Goal: Transaction & Acquisition: Book appointment/travel/reservation

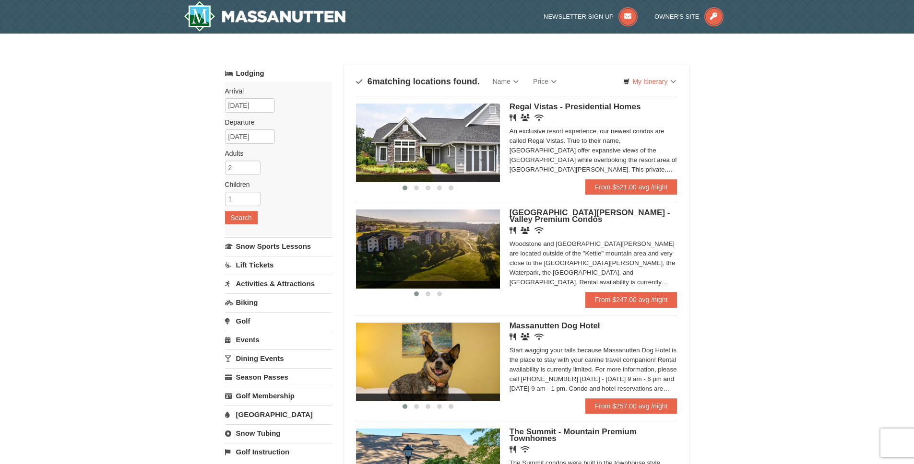
click at [467, 133] on img at bounding box center [428, 143] width 144 height 79
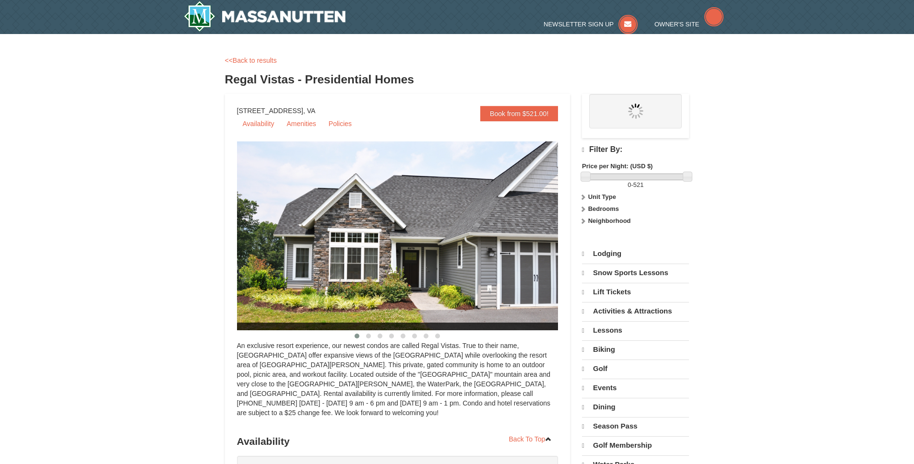
select select "10"
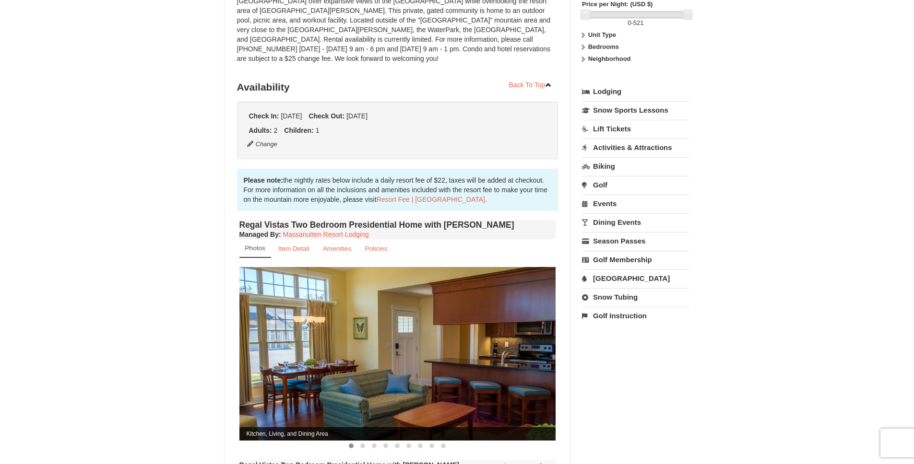
scroll to position [265, 0]
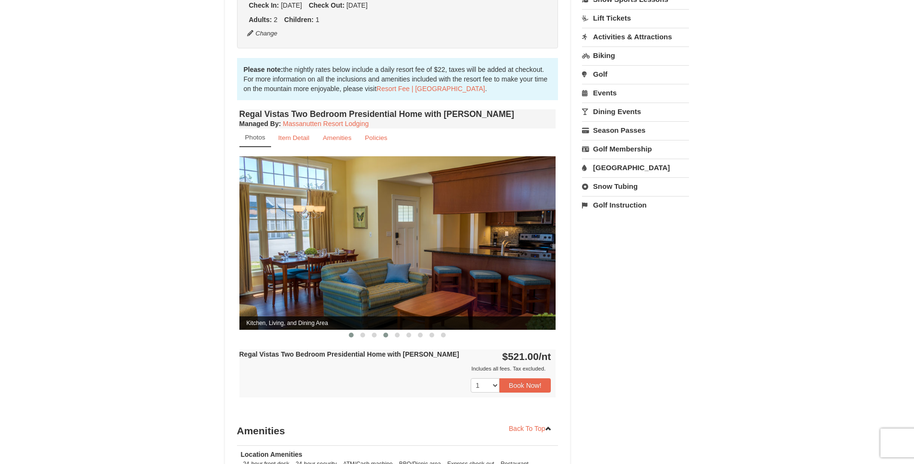
click at [389, 330] on button at bounding box center [386, 335] width 12 height 10
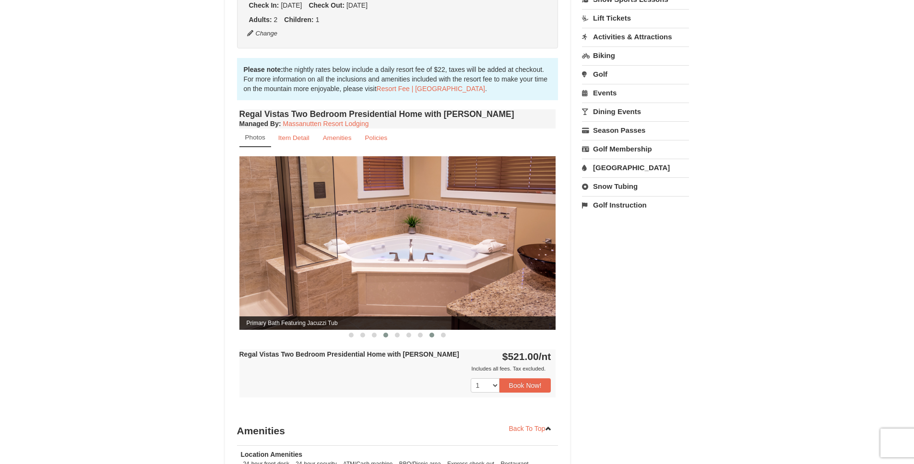
click at [432, 333] on span at bounding box center [431, 335] width 5 height 5
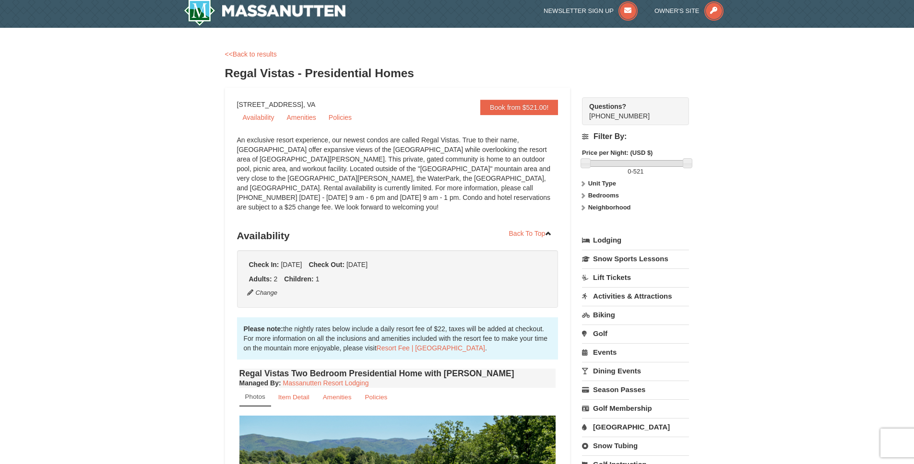
scroll to position [89, 0]
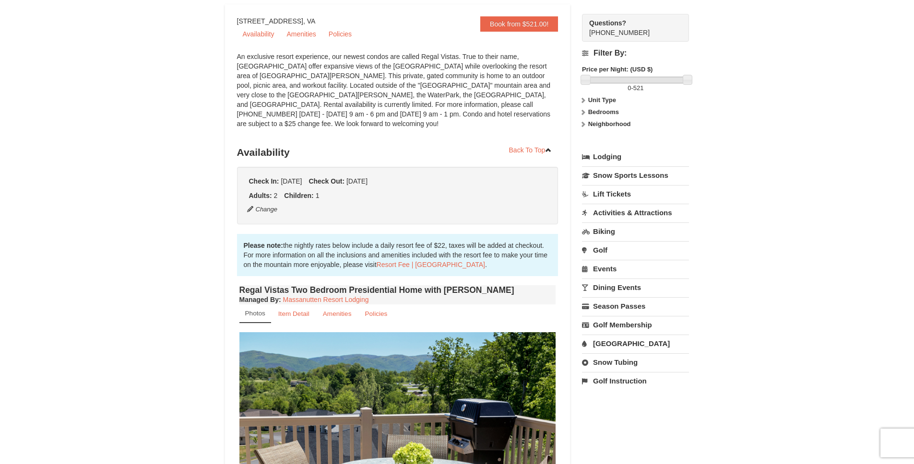
click at [624, 337] on link "[GEOGRAPHIC_DATA]" at bounding box center [635, 344] width 107 height 18
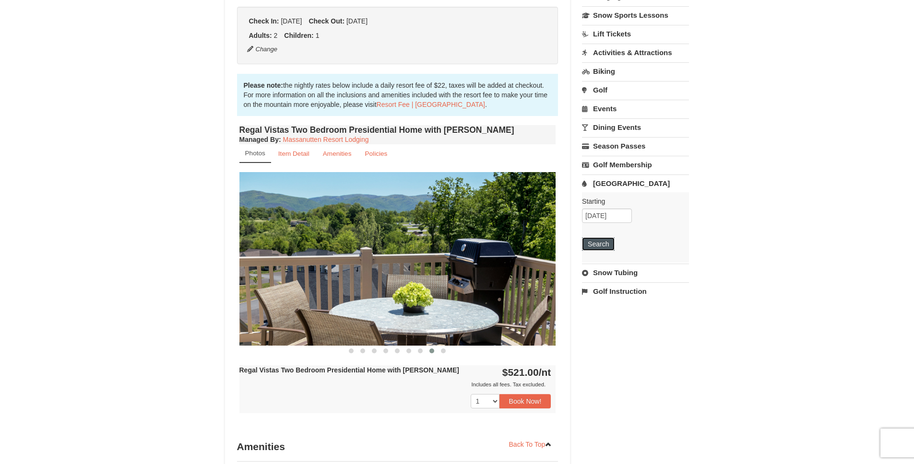
click at [601, 245] on button "Search" at bounding box center [598, 243] width 33 height 13
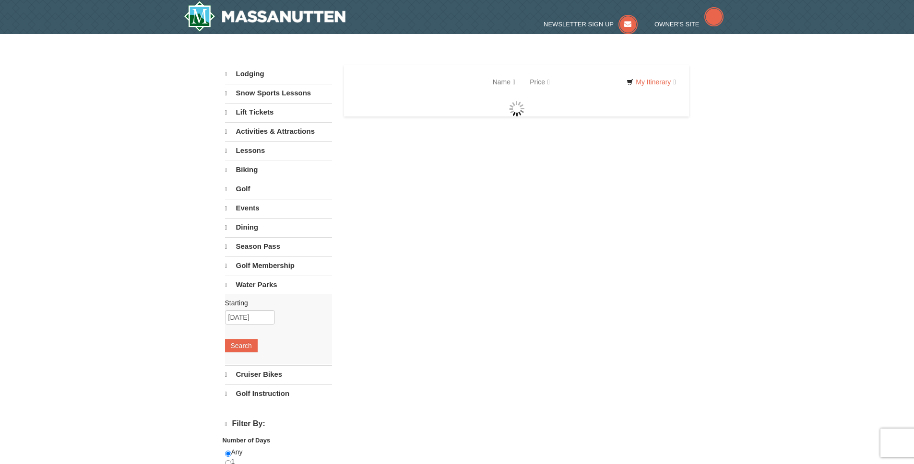
select select "10"
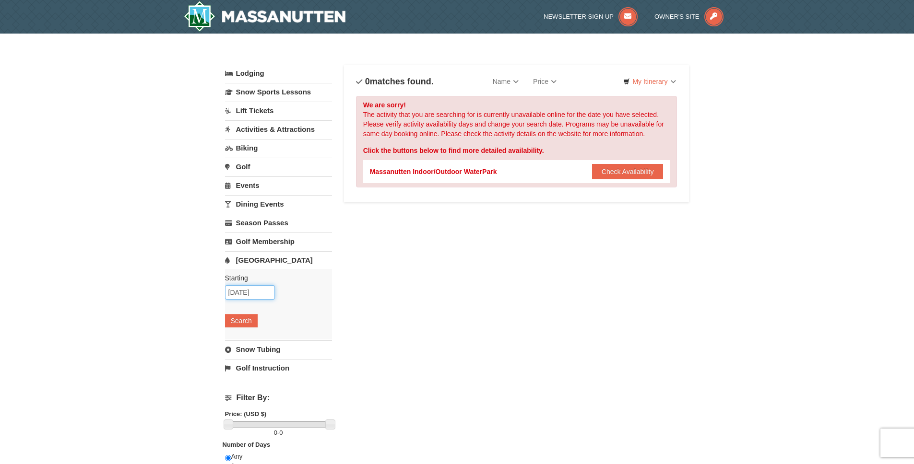
click at [262, 294] on input "[DATE]" at bounding box center [250, 292] width 50 height 14
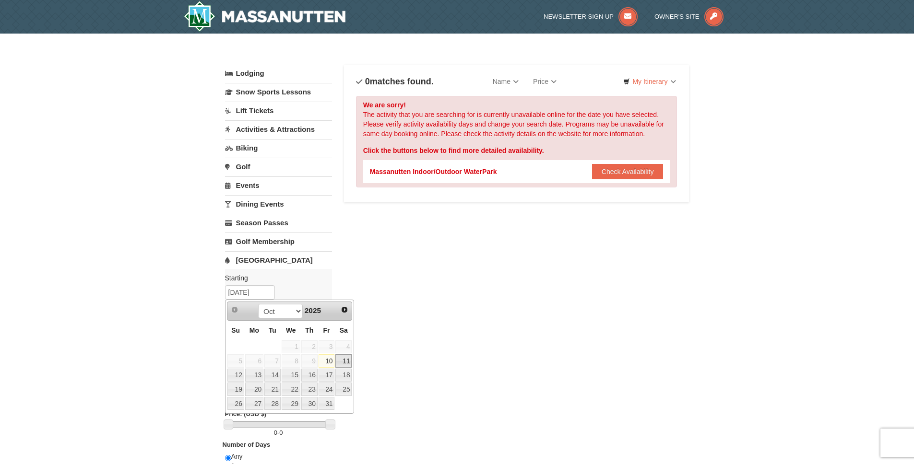
click at [342, 359] on link "11" at bounding box center [343, 360] width 16 height 13
type input "10/11/2025"
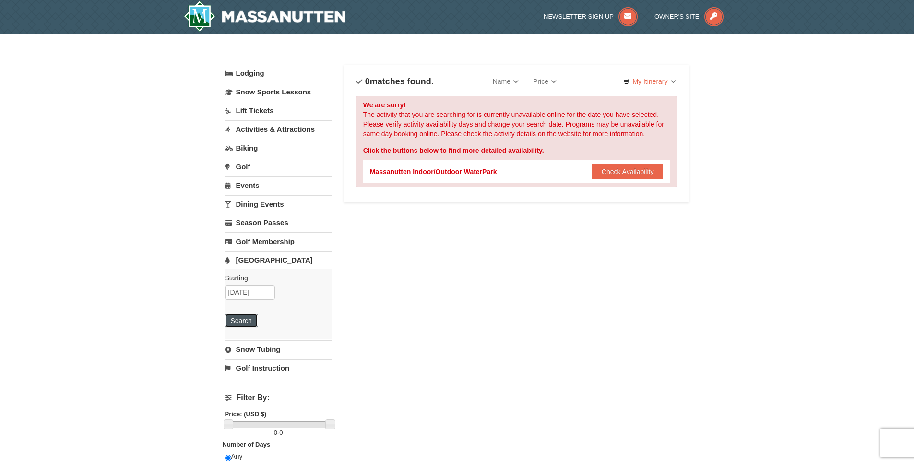
click at [246, 325] on button "Search" at bounding box center [241, 320] width 33 height 13
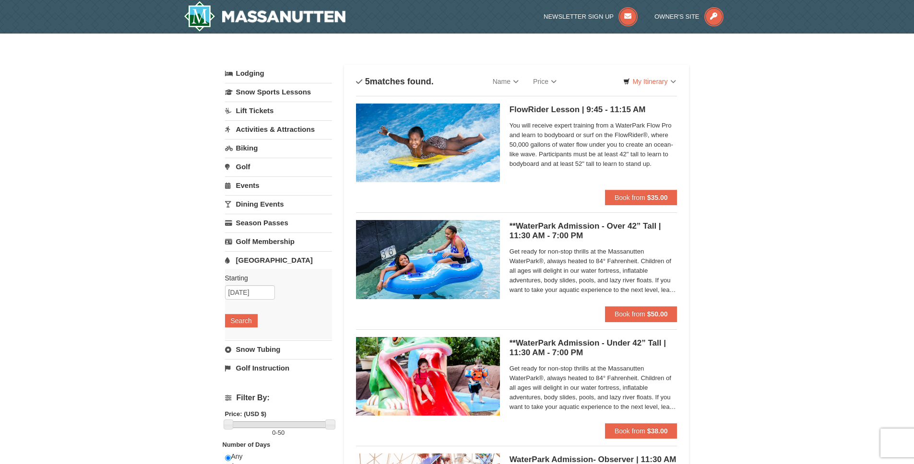
click at [802, 230] on div "× Categories List Filter My Itinerary Questions? [PHONE_NUMBER] Lodging Arrival…" at bounding box center [457, 370] width 914 height 672
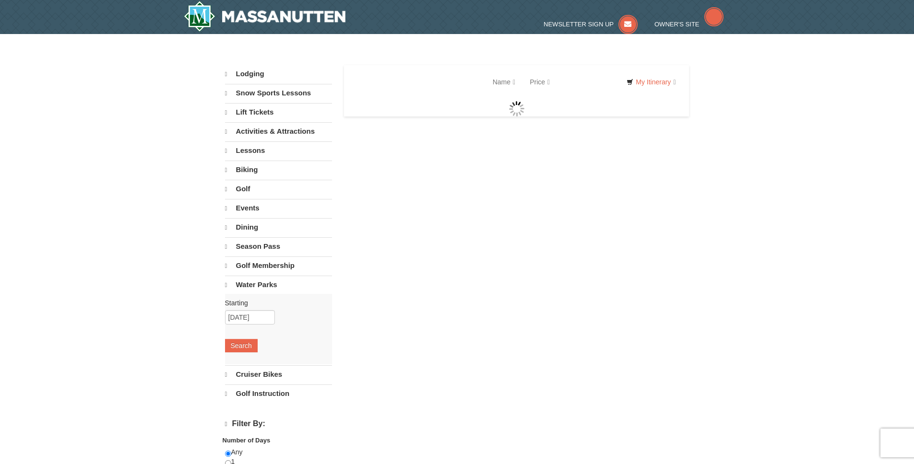
select select "10"
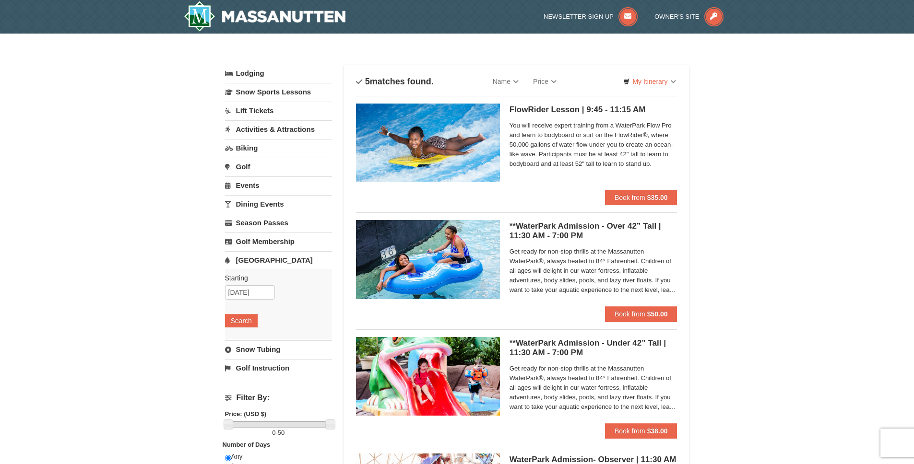
click at [136, 104] on div "× Categories List Filter My Itinerary Questions? 1-540-289-9441 Lodging Arrival…" at bounding box center [457, 370] width 914 height 672
click at [252, 74] on link "Lodging" at bounding box center [278, 73] width 107 height 17
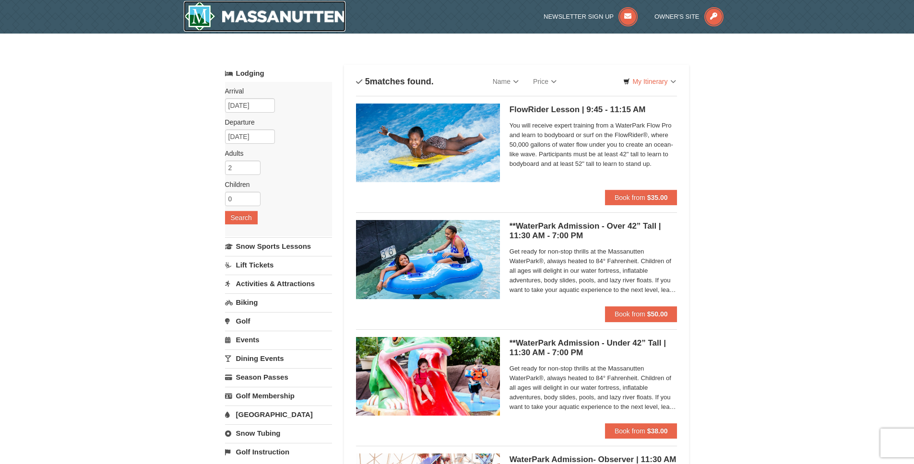
click at [247, 27] on img at bounding box center [265, 16] width 162 height 31
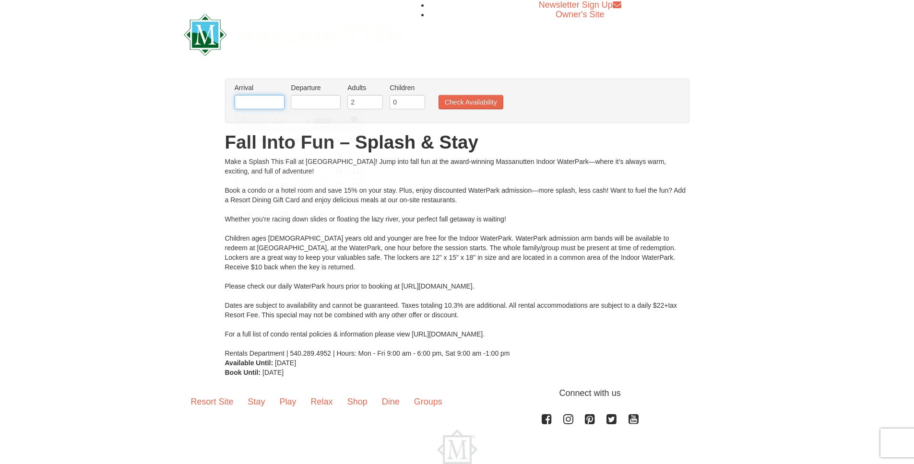
click at [269, 104] on input "text" at bounding box center [260, 102] width 50 height 14
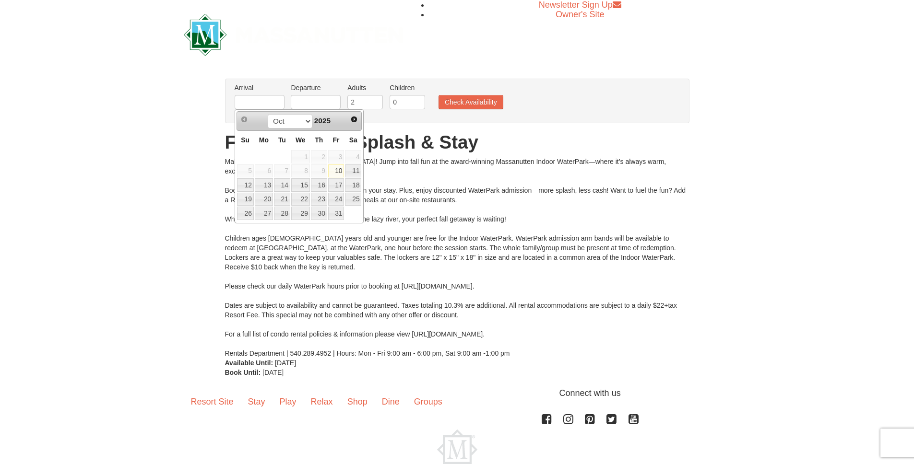
click at [341, 172] on link "10" at bounding box center [336, 171] width 16 height 13
type input "[DATE]"
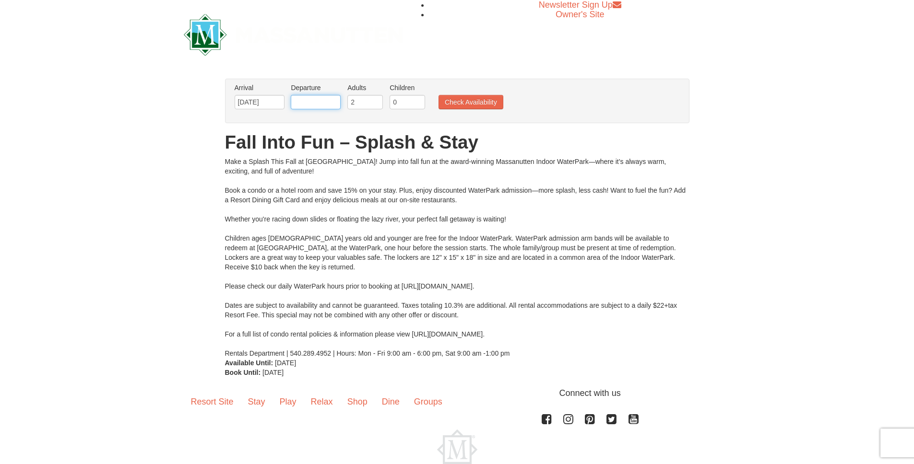
click at [306, 104] on input "text" at bounding box center [316, 102] width 50 height 14
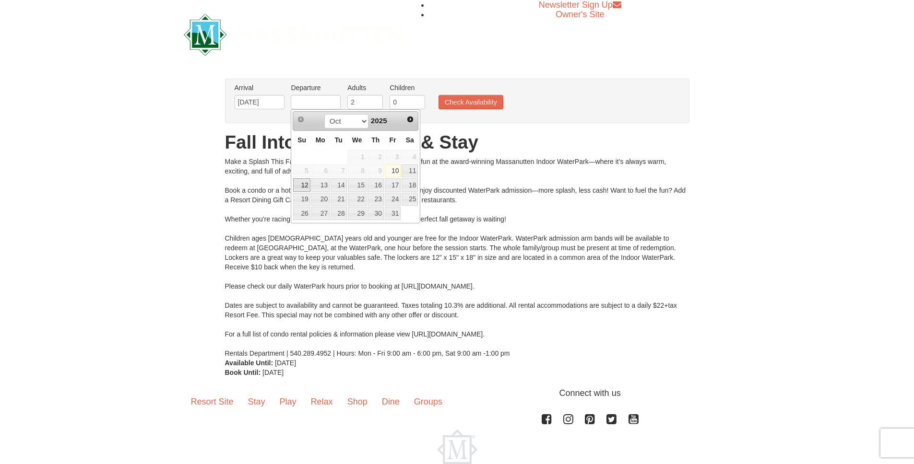
click at [300, 189] on link "12" at bounding box center [301, 184] width 17 height 13
type input "[DATE]"
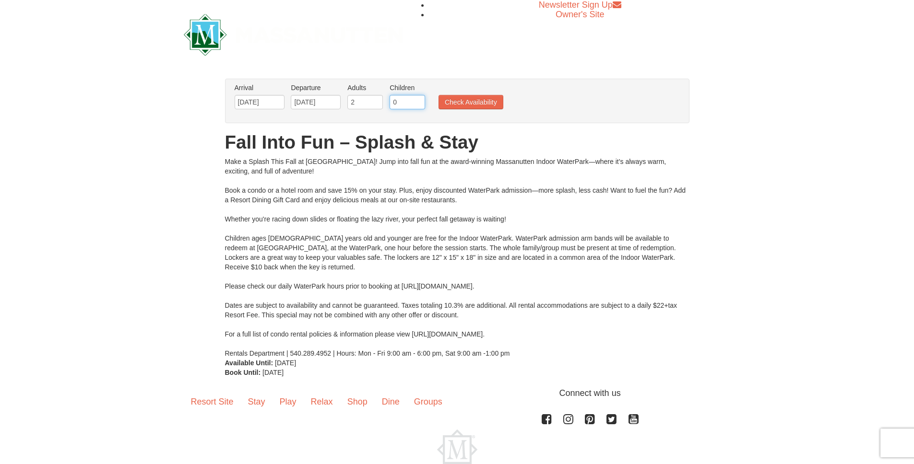
click at [394, 105] on input "0" at bounding box center [406, 102] width 35 height 14
type input "1"
click at [421, 99] on input "1" at bounding box center [406, 102] width 35 height 14
click at [455, 103] on button "Check Availability" at bounding box center [470, 102] width 65 height 14
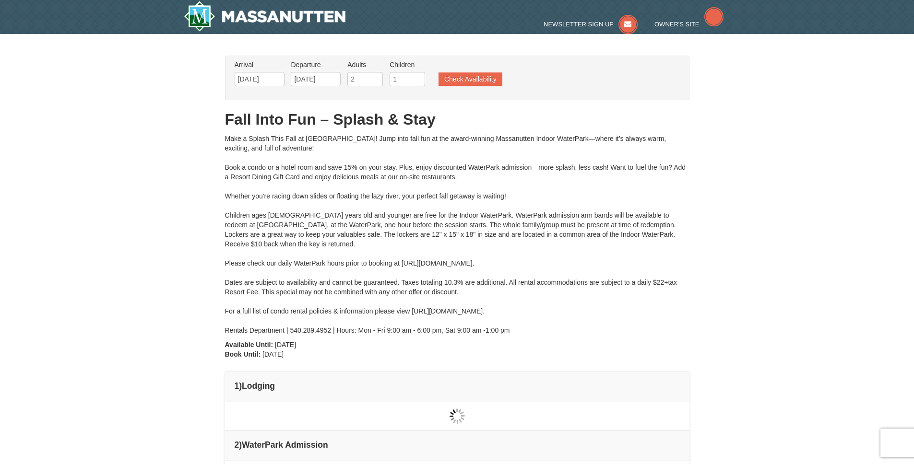
type input "[DATE]"
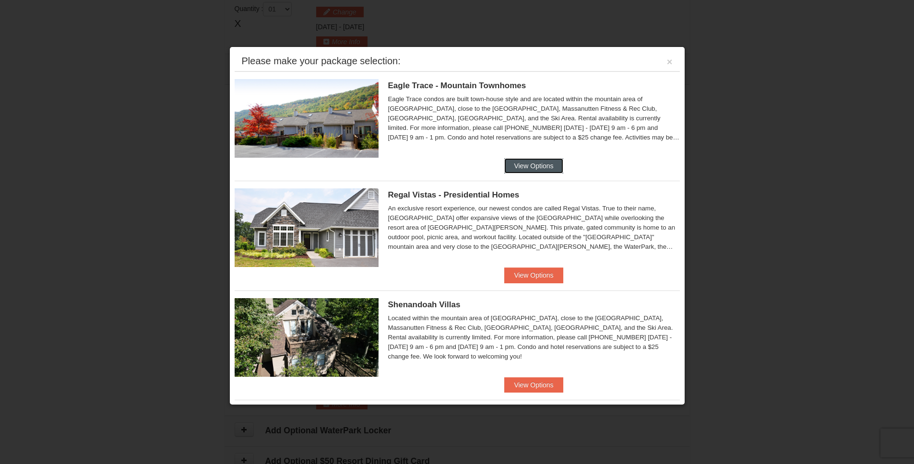
click at [529, 167] on button "View Options" at bounding box center [533, 165] width 59 height 15
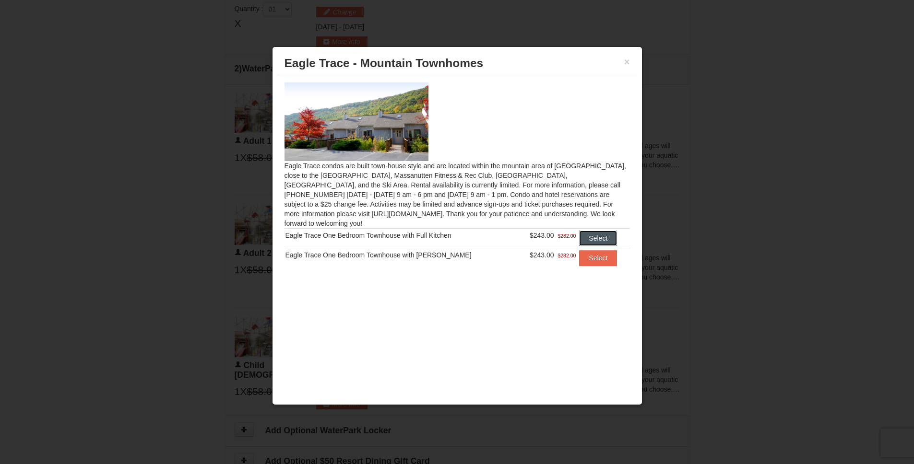
click at [586, 234] on button "Select" at bounding box center [598, 238] width 38 height 15
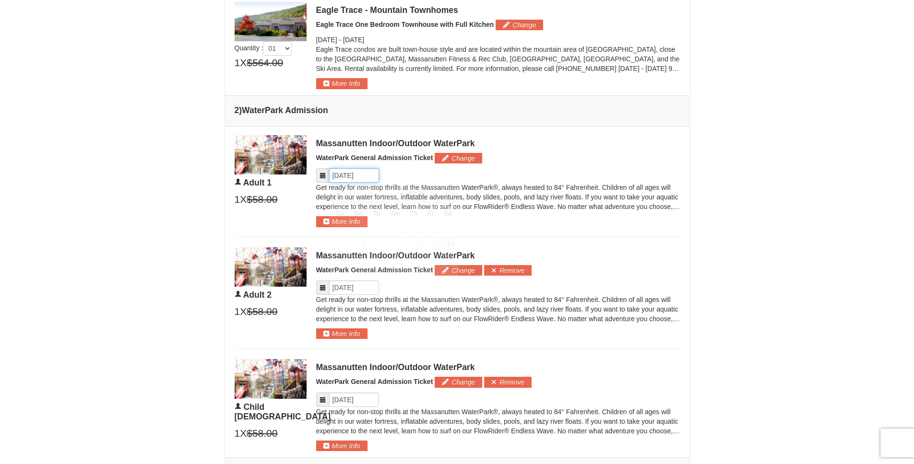
click at [365, 175] on input "Please format dates MM/DD/YYYY" at bounding box center [354, 175] width 50 height 14
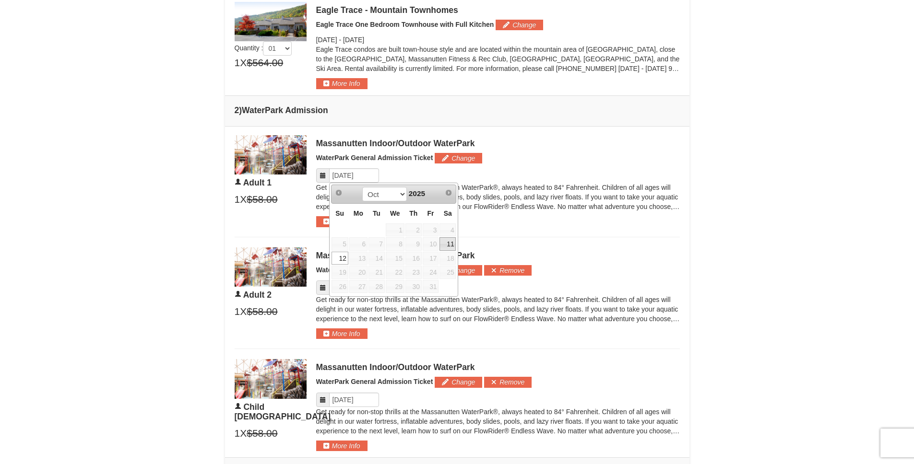
click at [445, 246] on link "11" at bounding box center [447, 243] width 16 height 13
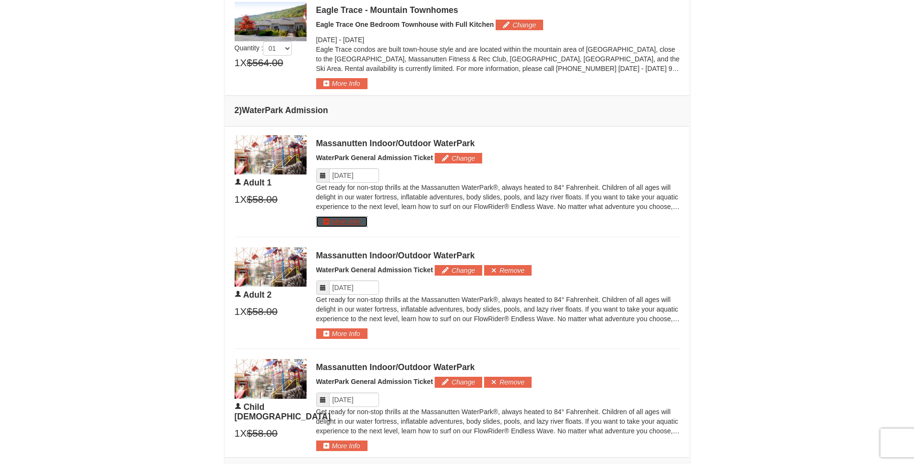
click at [358, 219] on button "More Info" at bounding box center [341, 221] width 51 height 11
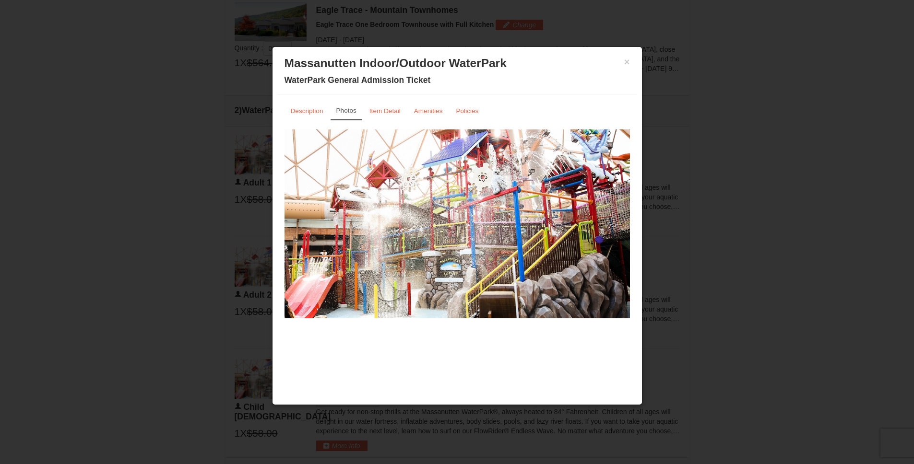
click at [214, 186] on div at bounding box center [457, 232] width 914 height 464
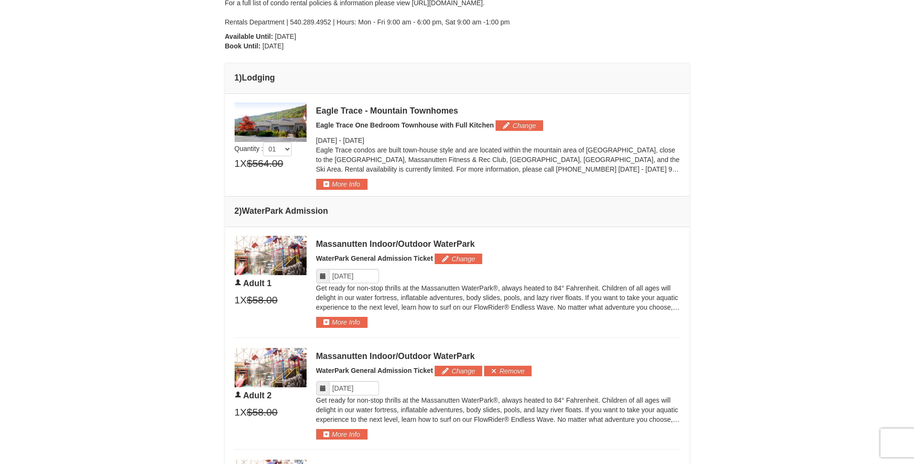
scroll to position [179, 0]
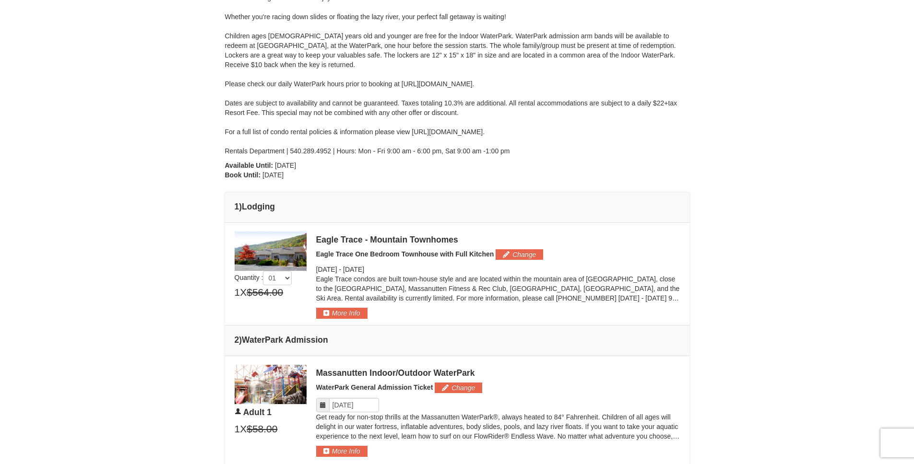
click at [273, 302] on span "Quantity : 01 02 03 04 05 1 X $564.00 $486.00" at bounding box center [271, 271] width 72 height 78
click at [332, 308] on button "More Info" at bounding box center [341, 313] width 51 height 11
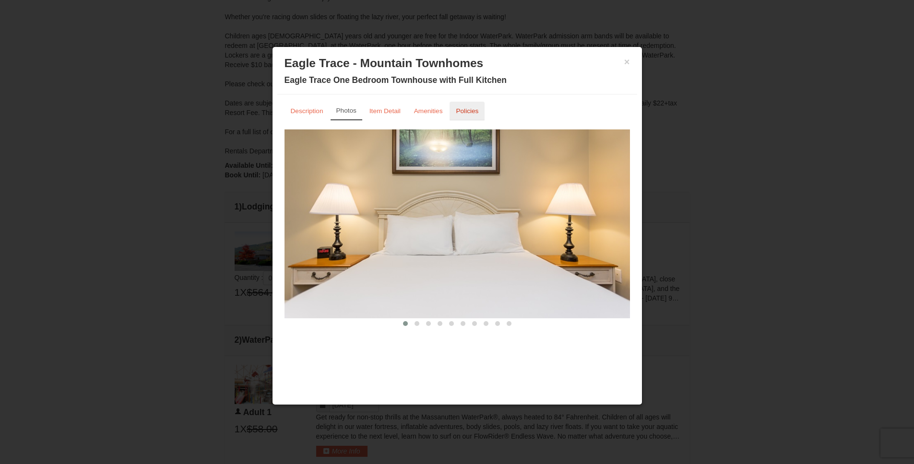
click at [454, 114] on link "Policies" at bounding box center [466, 111] width 35 height 19
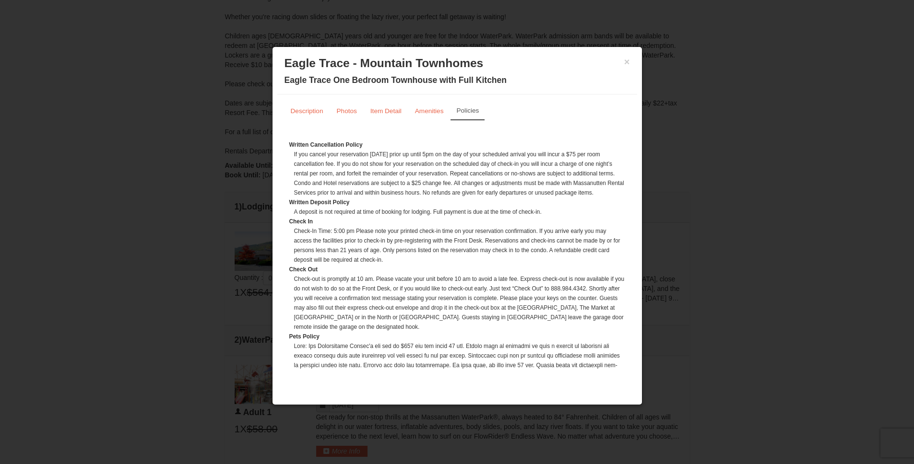
click at [117, 217] on div at bounding box center [457, 232] width 914 height 464
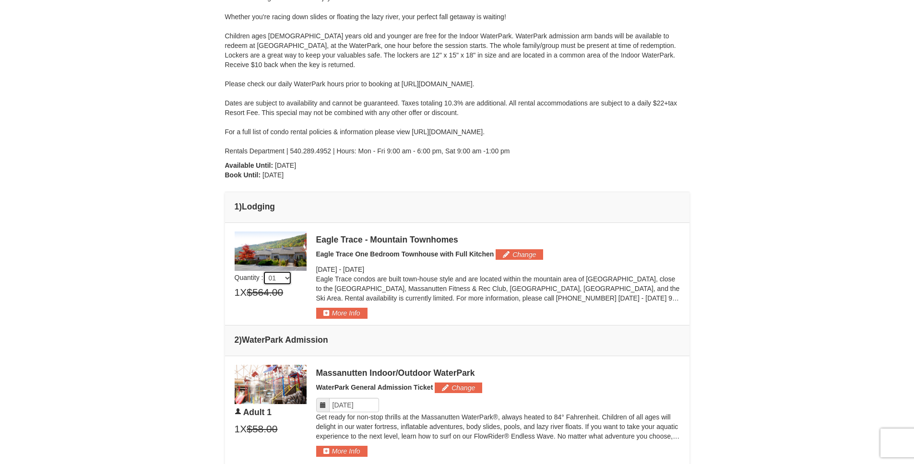
click at [277, 283] on select "01 02 03 04 05" at bounding box center [277, 278] width 29 height 14
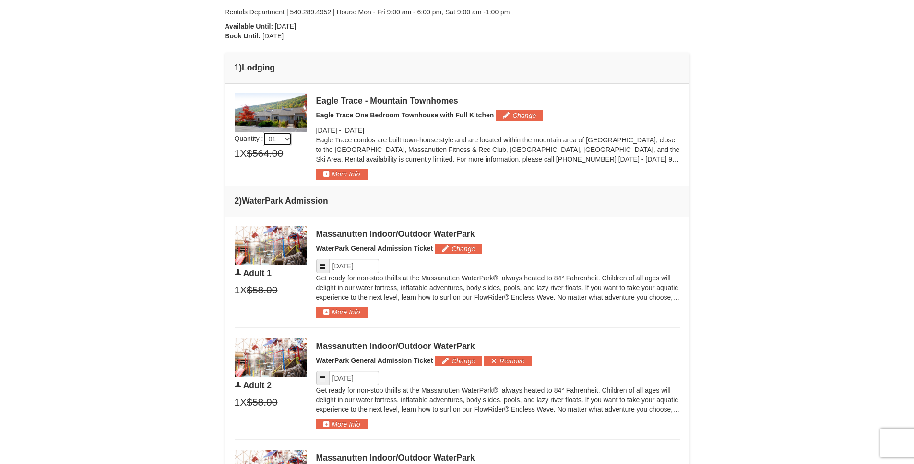
scroll to position [394, 0]
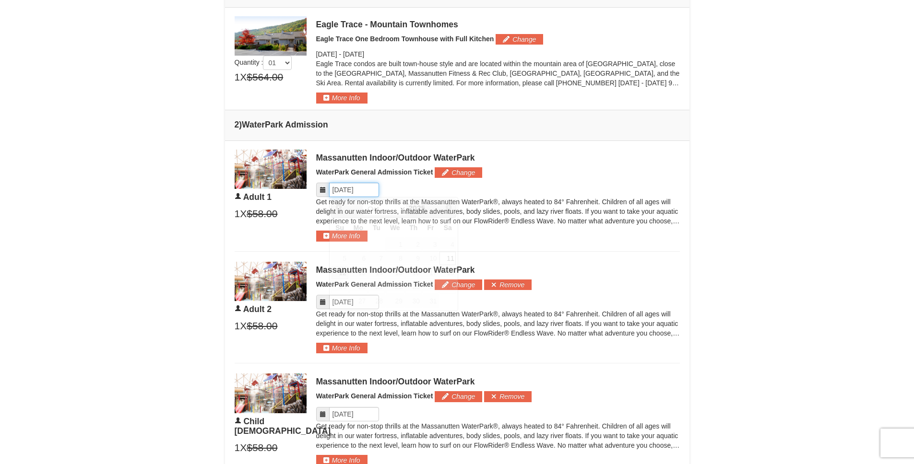
click at [362, 191] on input "Please format dates MM/DD/YYYY" at bounding box center [354, 190] width 50 height 14
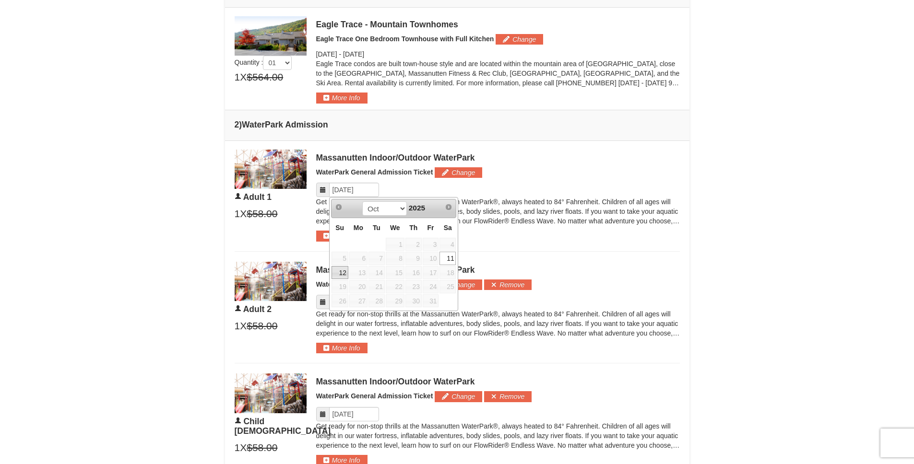
click at [338, 276] on link "12" at bounding box center [339, 272] width 17 height 13
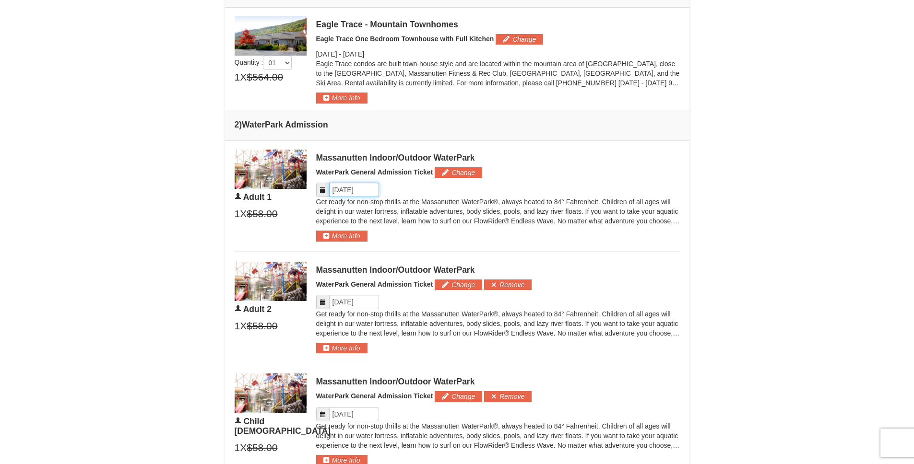
click at [357, 189] on input "Please format dates MM/DD/YYYY" at bounding box center [354, 190] width 50 height 14
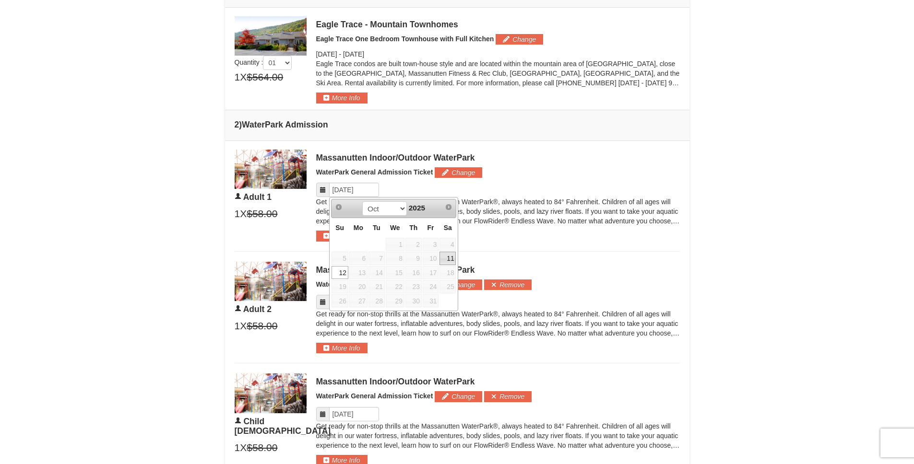
click at [447, 260] on link "11" at bounding box center [447, 258] width 16 height 13
type input "[DATE]"
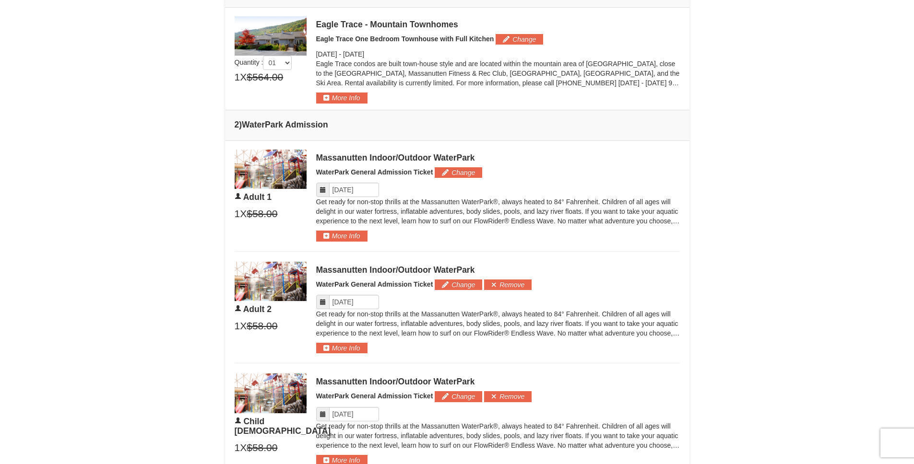
click at [414, 254] on td "Please make your package selection: ×" at bounding box center [457, 306] width 464 height 331
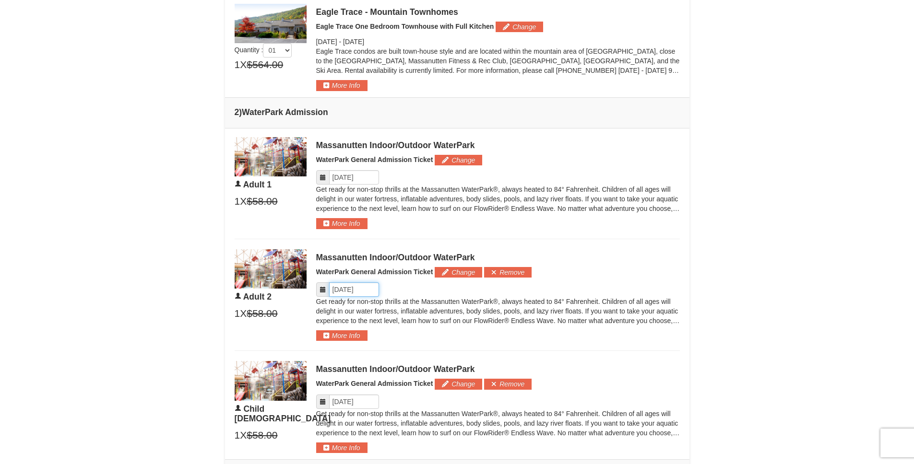
click at [341, 290] on input "Please format dates MM/DD/YYYY" at bounding box center [354, 289] width 50 height 14
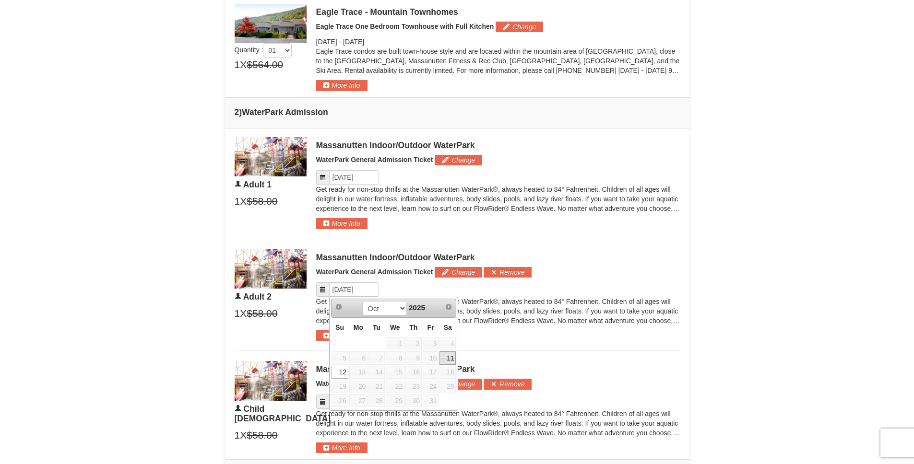
click at [452, 358] on link "11" at bounding box center [447, 358] width 16 height 13
type input "[DATE]"
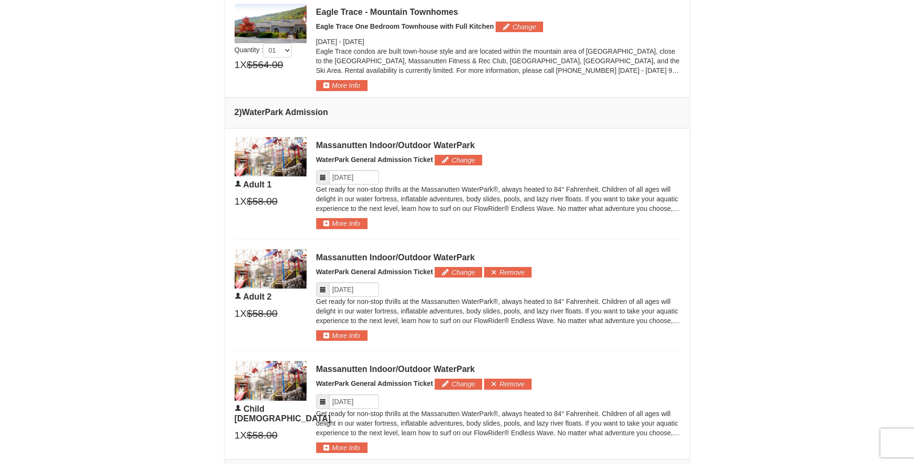
scroll to position [425, 0]
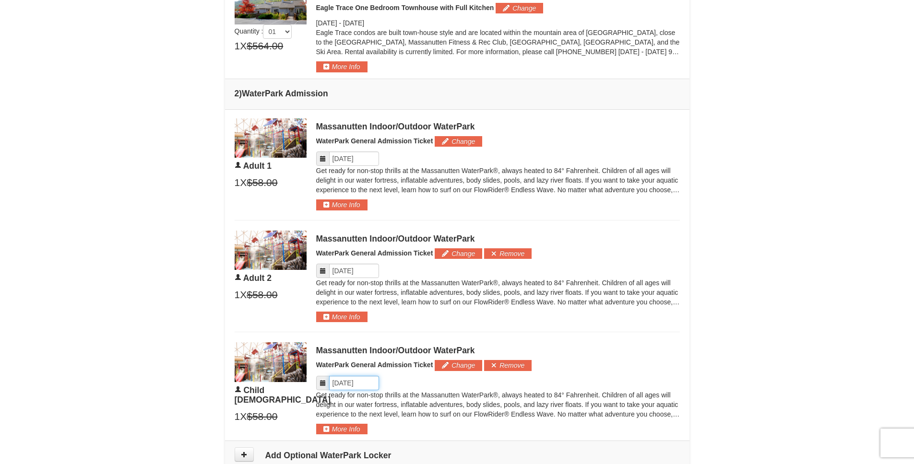
click at [352, 376] on input "Please format dates MM/DD/YYYY" at bounding box center [354, 383] width 50 height 14
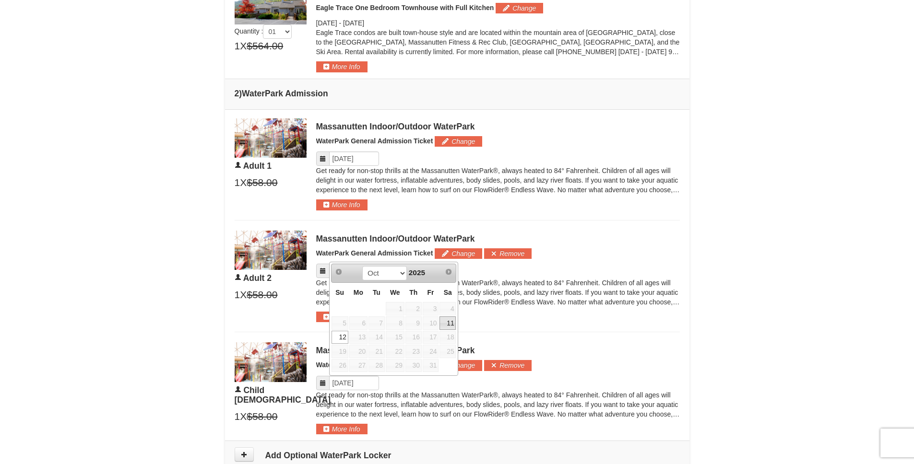
click at [444, 321] on link "11" at bounding box center [447, 323] width 16 height 13
type input "[DATE]"
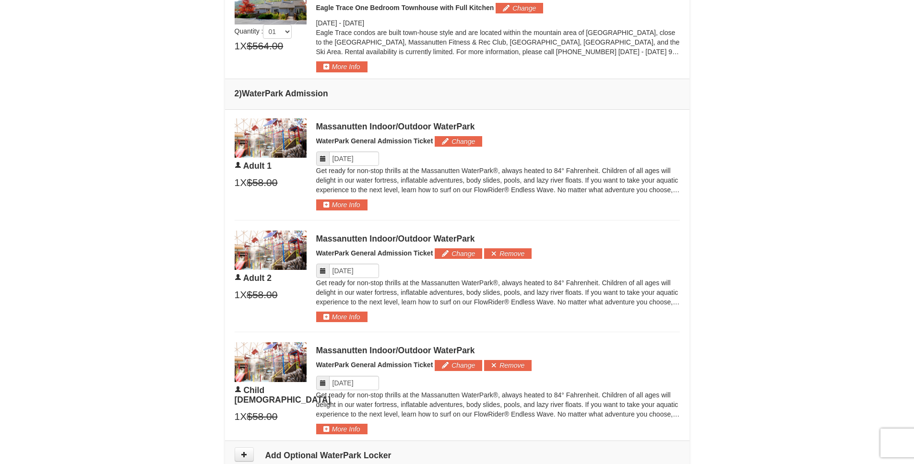
scroll to position [604, 0]
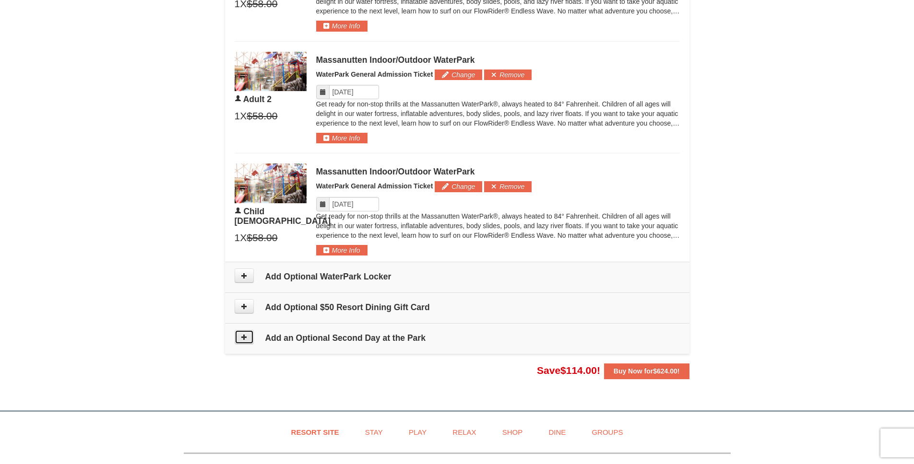
click at [247, 340] on button at bounding box center [244, 337] width 19 height 14
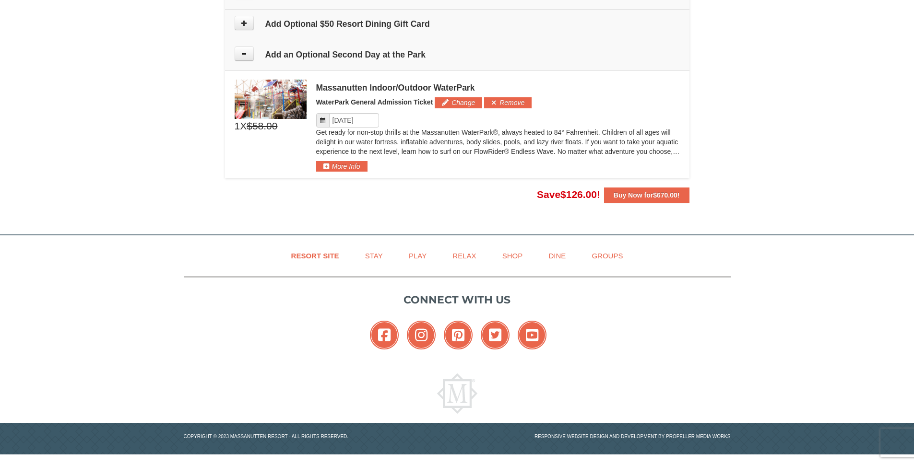
scroll to position [876, 0]
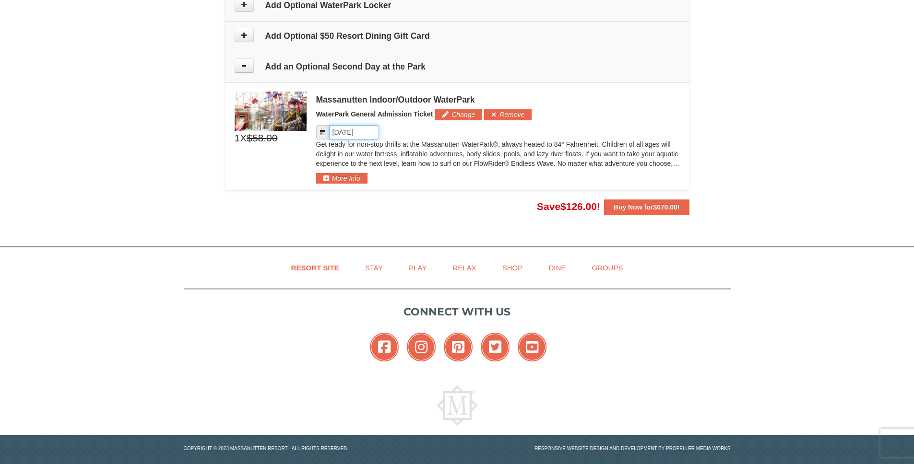
click at [375, 134] on input "Please format dates MM/DD/YYYY" at bounding box center [354, 132] width 50 height 14
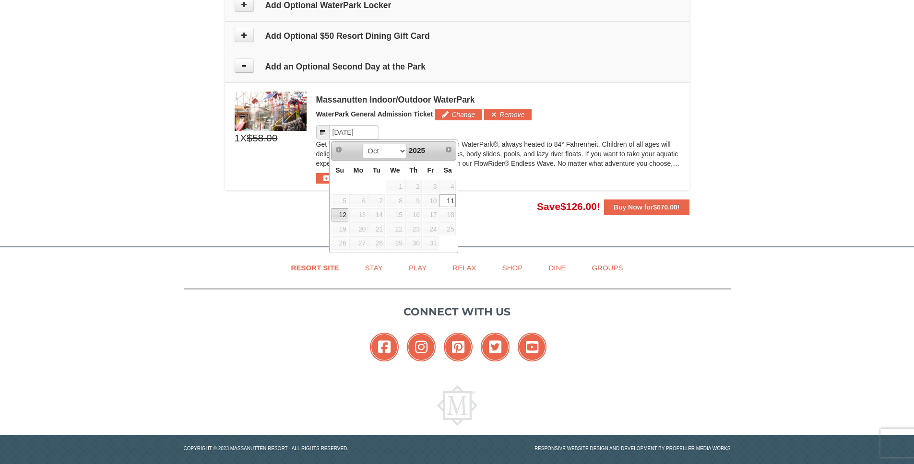
click at [344, 220] on link "12" at bounding box center [339, 214] width 17 height 13
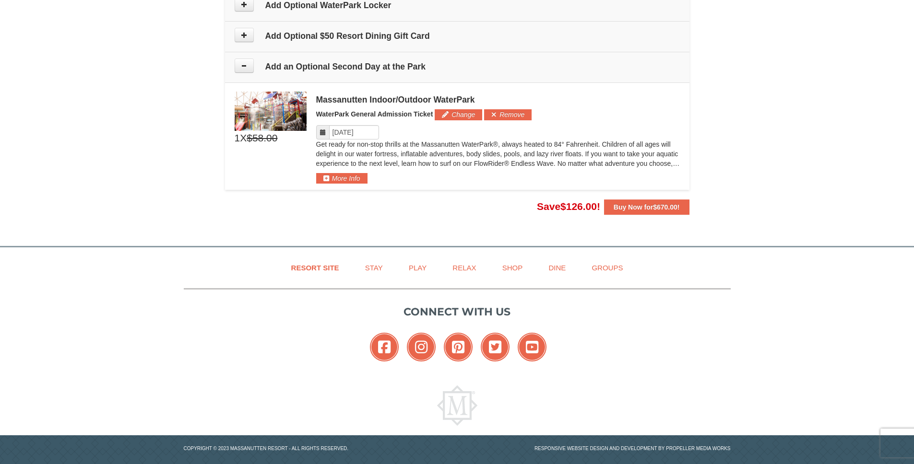
click at [357, 141] on p "Get ready for non-stop thrills at the Massanutten WaterPark®, always heated to …" at bounding box center [498, 154] width 364 height 29
click at [359, 138] on input "Please format dates MM/DD/YYYY" at bounding box center [354, 132] width 50 height 14
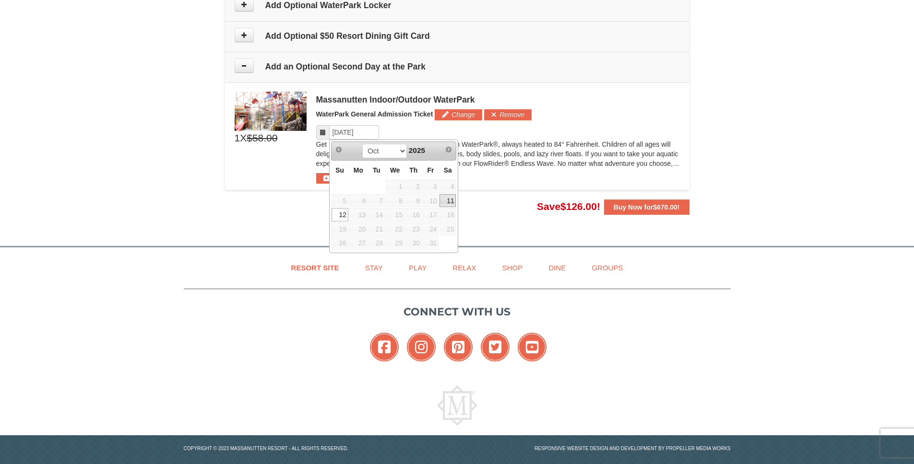
click at [443, 201] on link "11" at bounding box center [447, 200] width 16 height 13
type input "[DATE]"
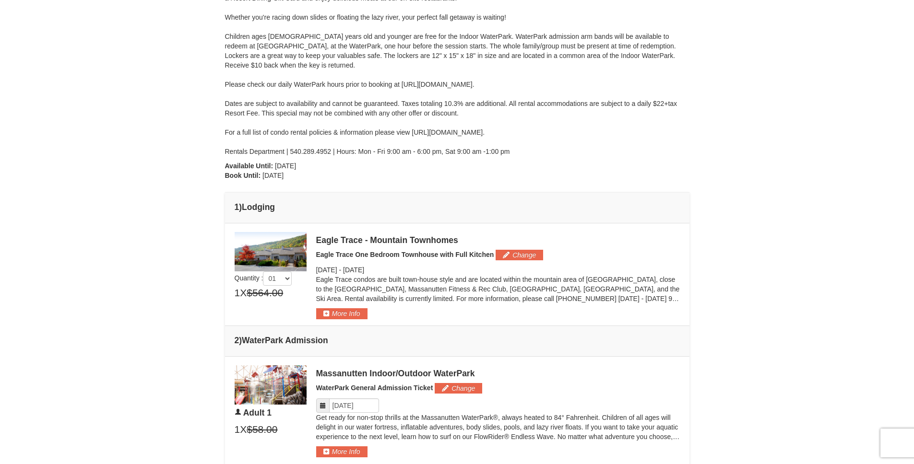
scroll to position [0, 0]
